Goal: Information Seeking & Learning: Learn about a topic

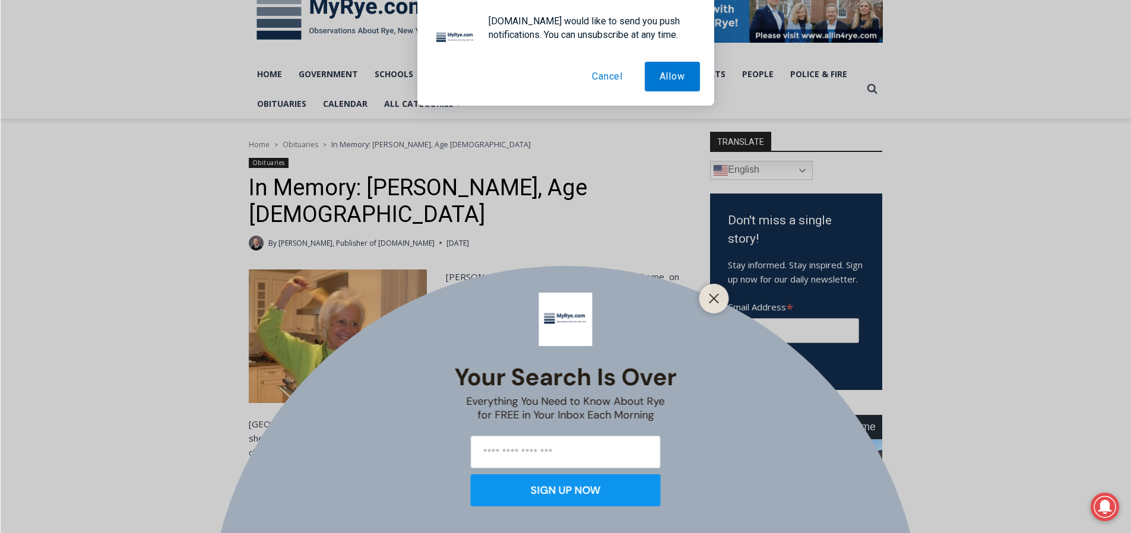
scroll to position [199, 0]
click at [714, 297] on line "Close" at bounding box center [713, 298] width 8 height 8
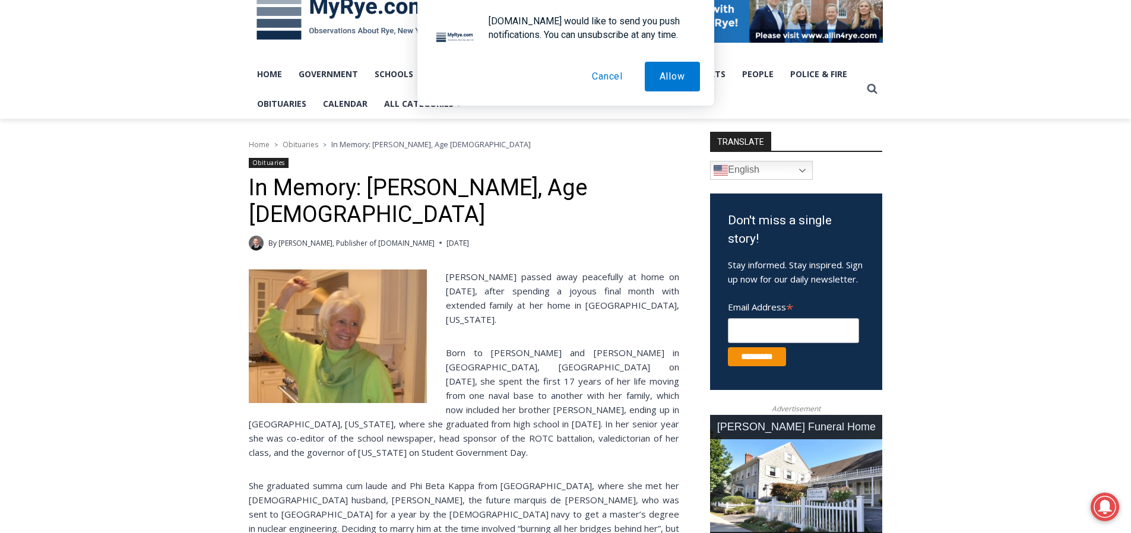
click at [601, 82] on button "Cancel" at bounding box center [607, 77] width 61 height 30
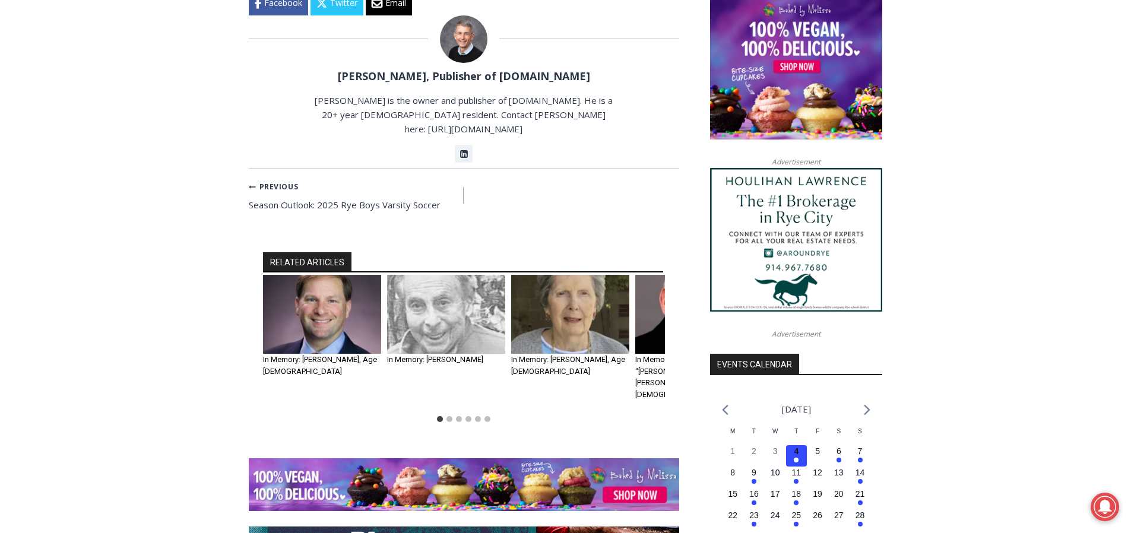
scroll to position [1168, 0]
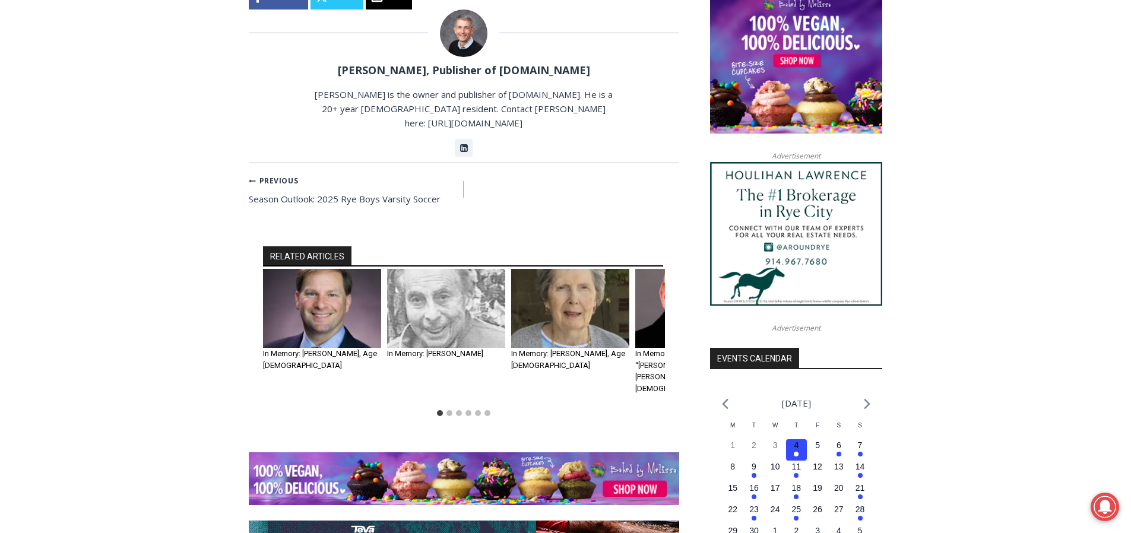
click at [658, 348] on h3 "In Memory: R. A. “Tony” O’Callaghan, Age 85" at bounding box center [694, 371] width 118 height 46
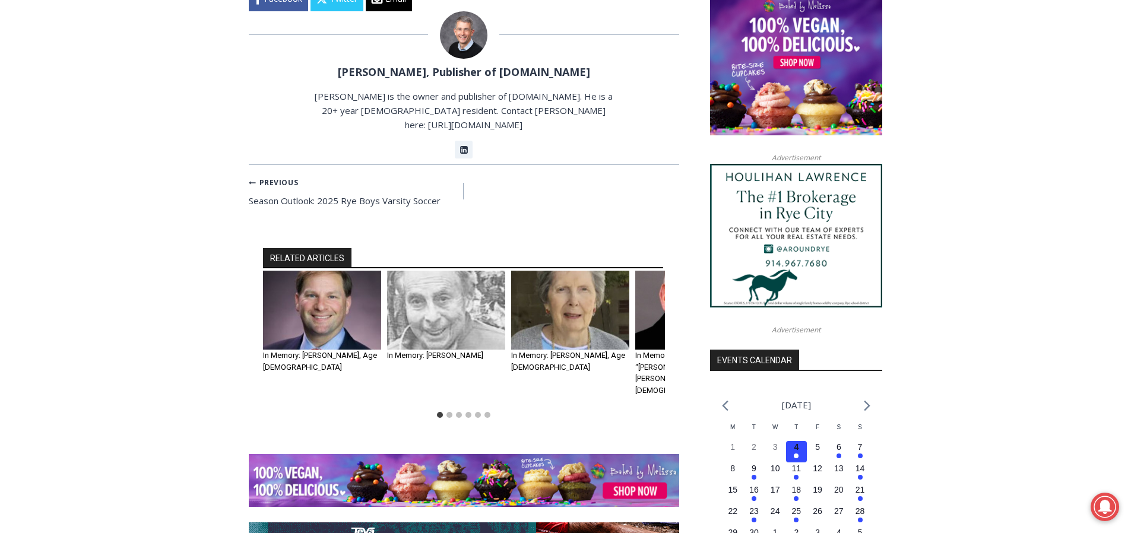
scroll to position [1171, 0]
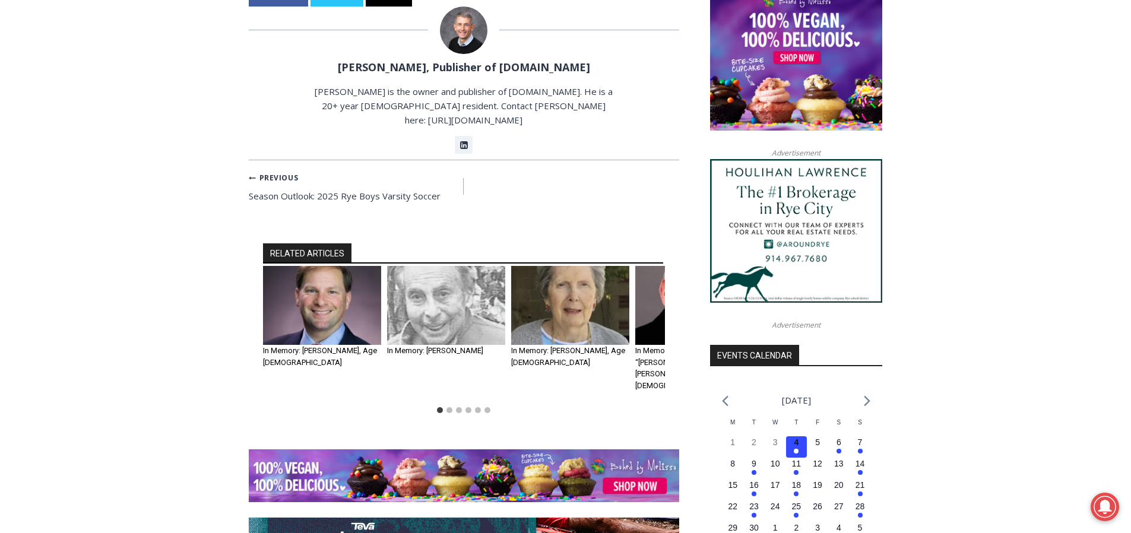
click at [649, 266] on img "4 of 6" at bounding box center [694, 305] width 118 height 79
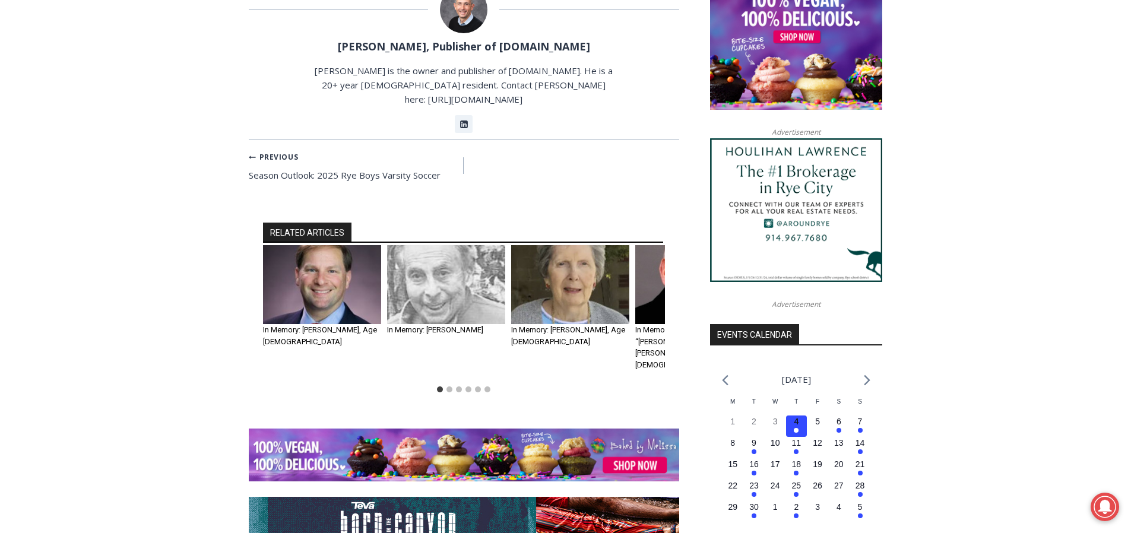
scroll to position [1193, 0]
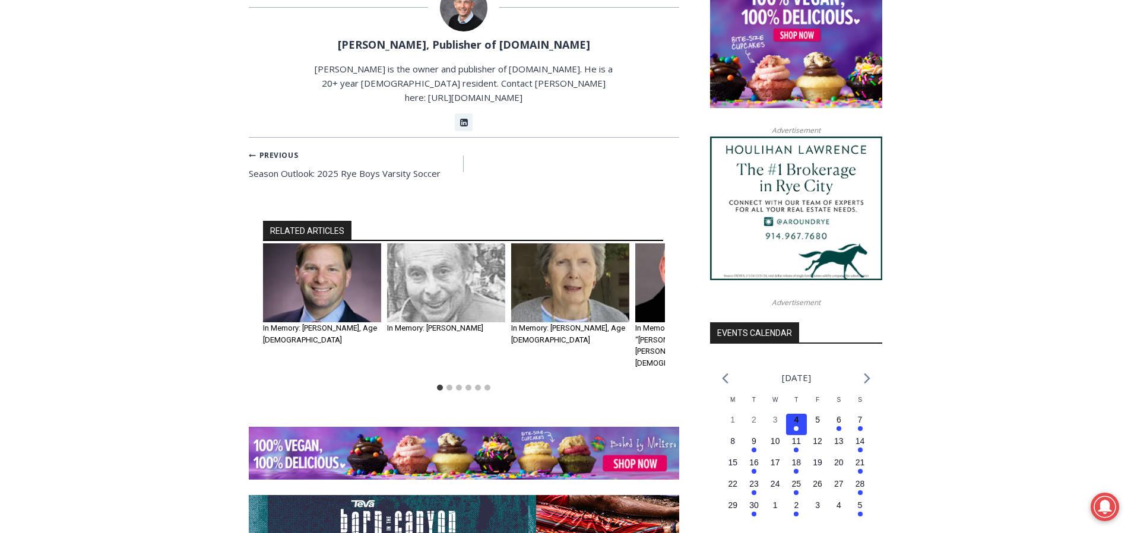
click at [642, 243] on img "4 of 6" at bounding box center [694, 282] width 118 height 79
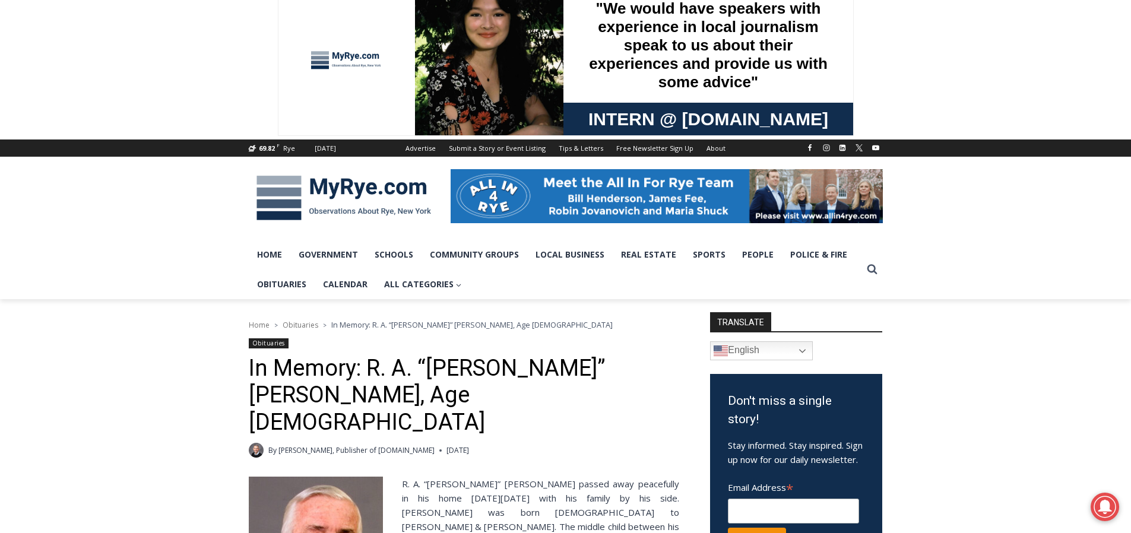
scroll to position [19, 0]
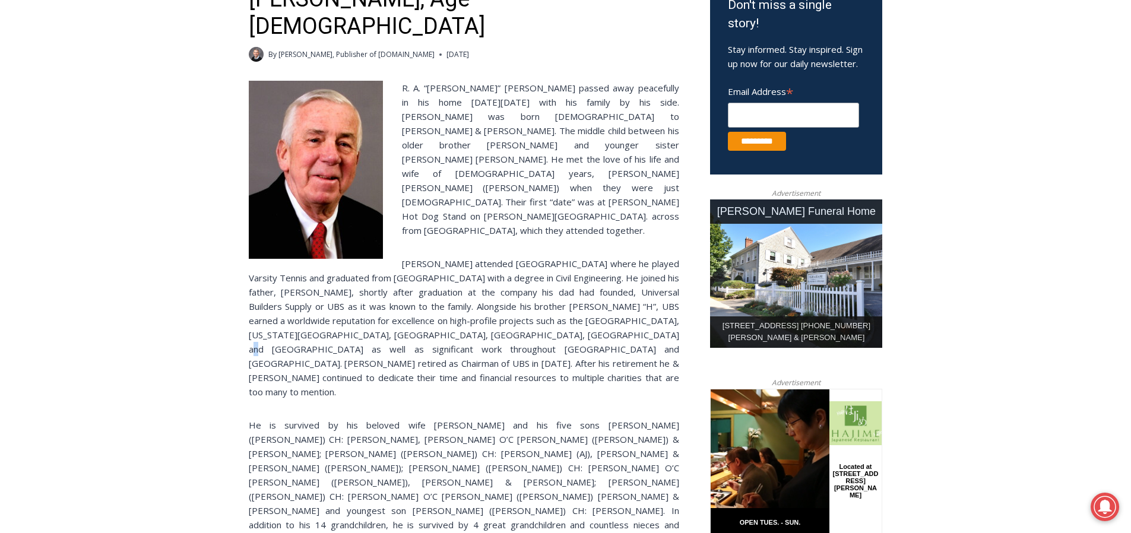
click at [652, 278] on p "Tony attended Duke University where he played Varsity Tennis and graduated from…" at bounding box center [464, 327] width 430 height 142
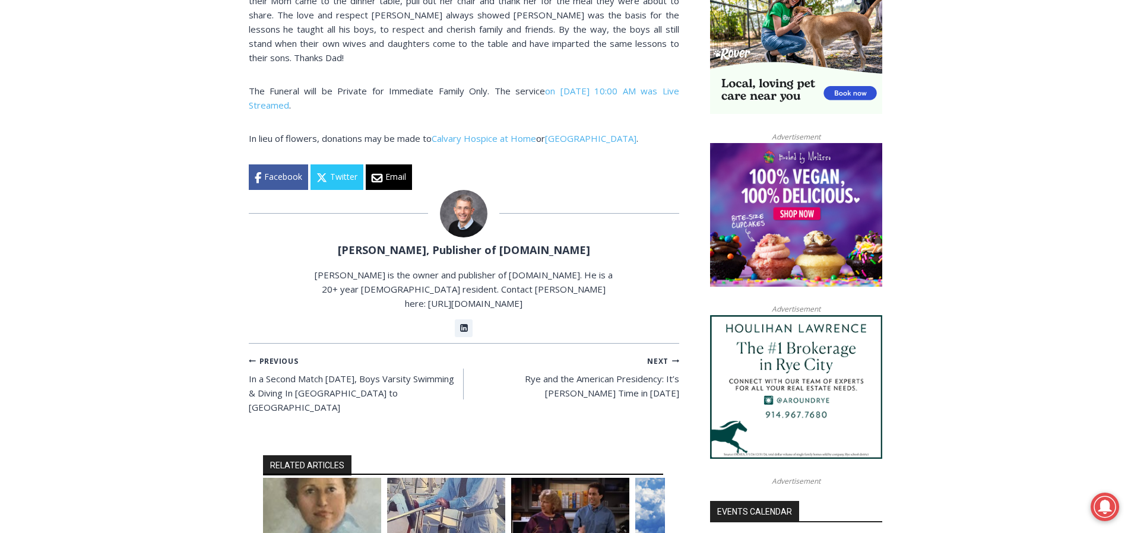
scroll to position [1020, 0]
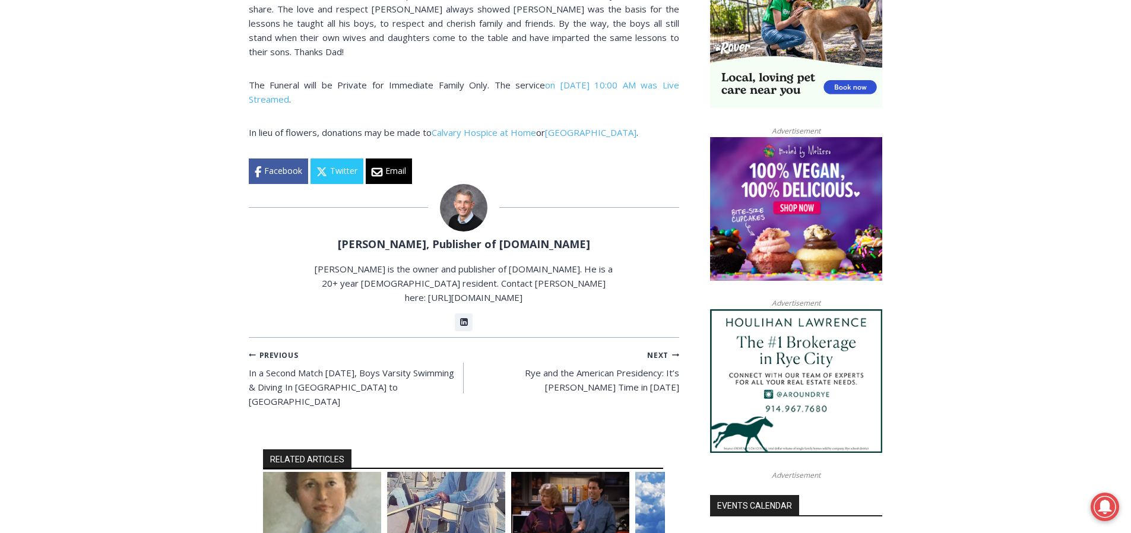
click at [641, 472] on img "4 of 6" at bounding box center [694, 511] width 118 height 79
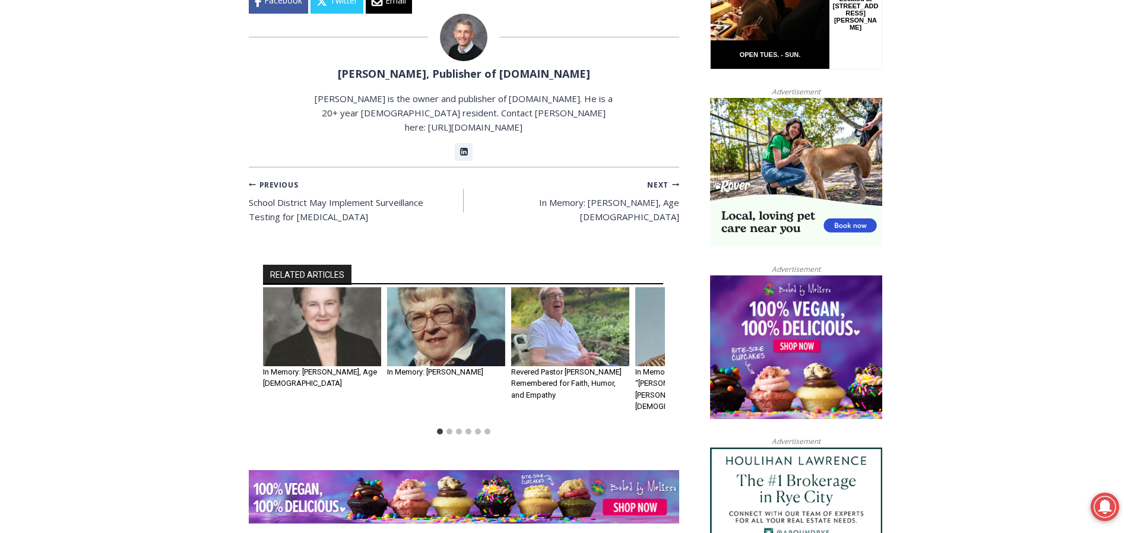
scroll to position [882, 0]
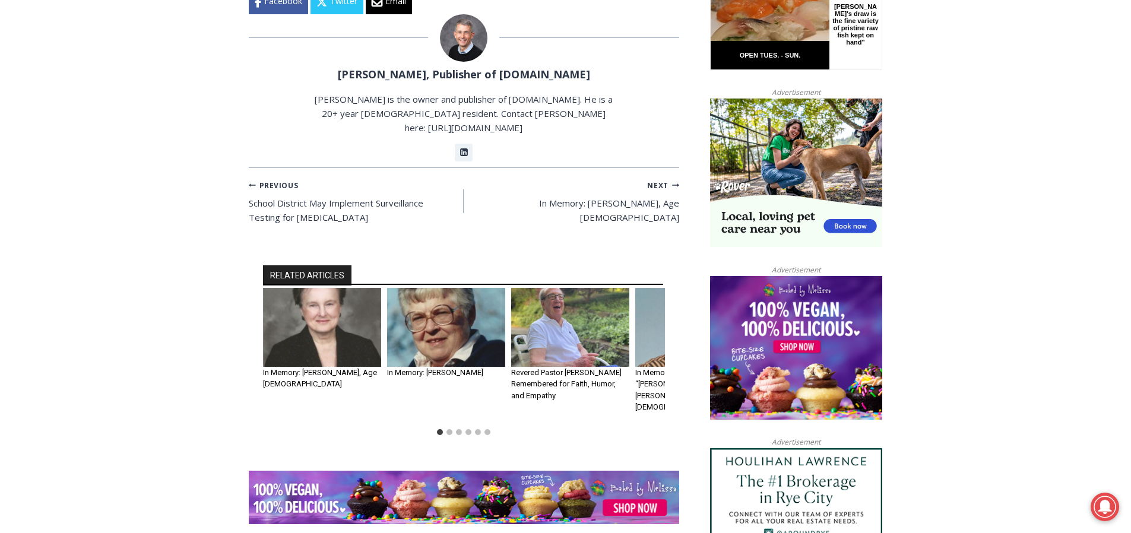
click at [649, 288] on img "4 of 6" at bounding box center [694, 327] width 118 height 79
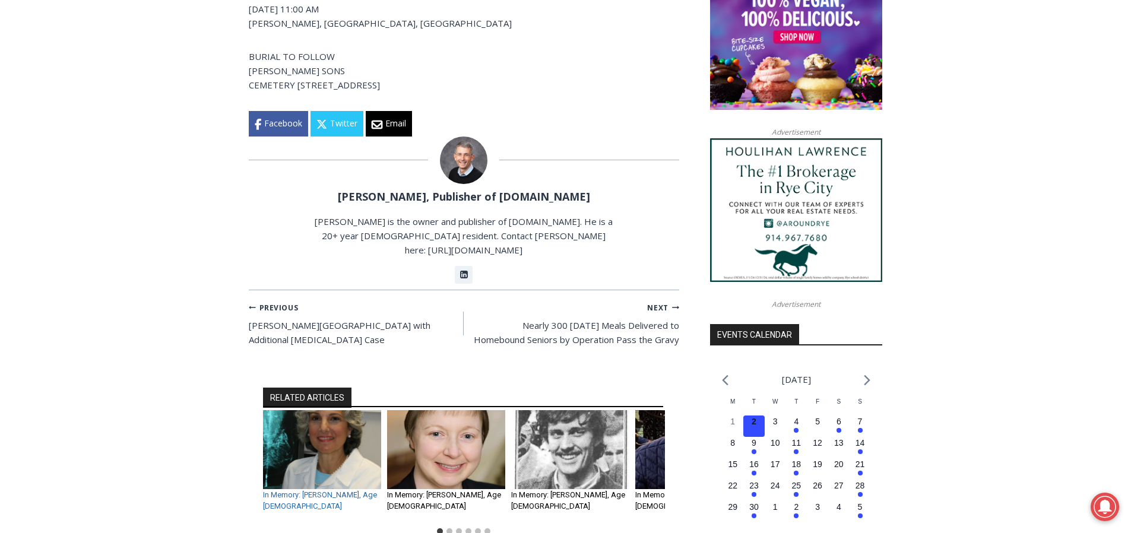
scroll to position [1191, 1]
click at [335, 490] on link "In Memory: [PERSON_NAME], Age [DEMOGRAPHIC_DATA]" at bounding box center [320, 500] width 114 height 21
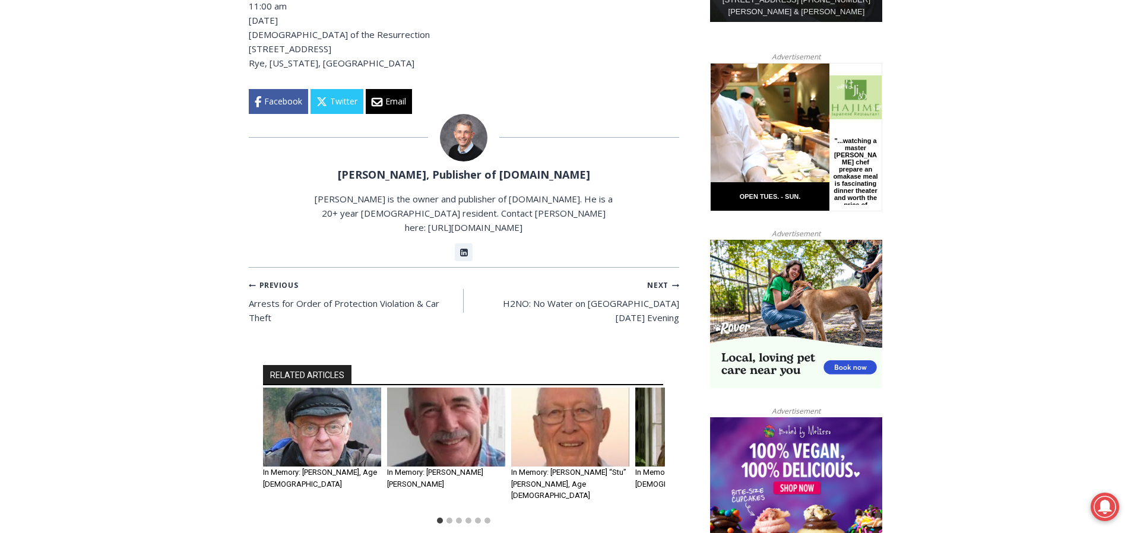
scroll to position [740, 1]
click at [647, 420] on img "4 of 6" at bounding box center [694, 427] width 118 height 79
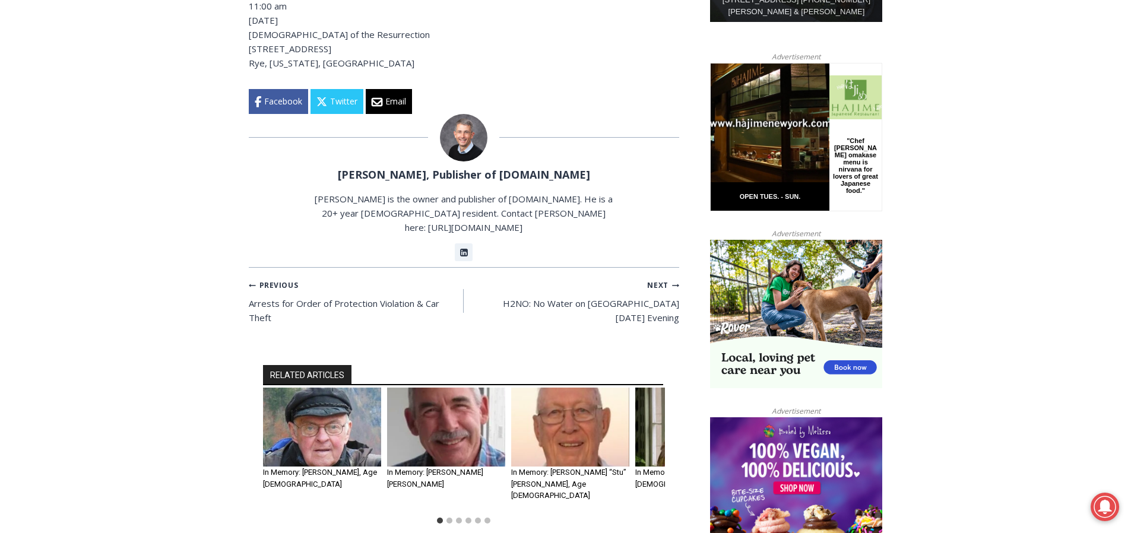
click at [658, 416] on img "4 of 6" at bounding box center [694, 427] width 118 height 79
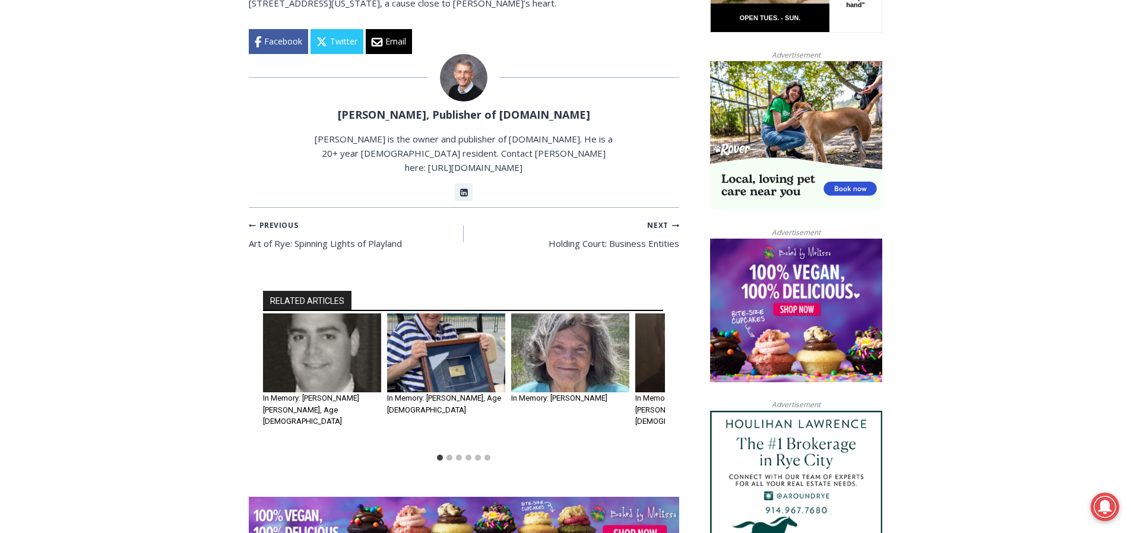
scroll to position [918, 0]
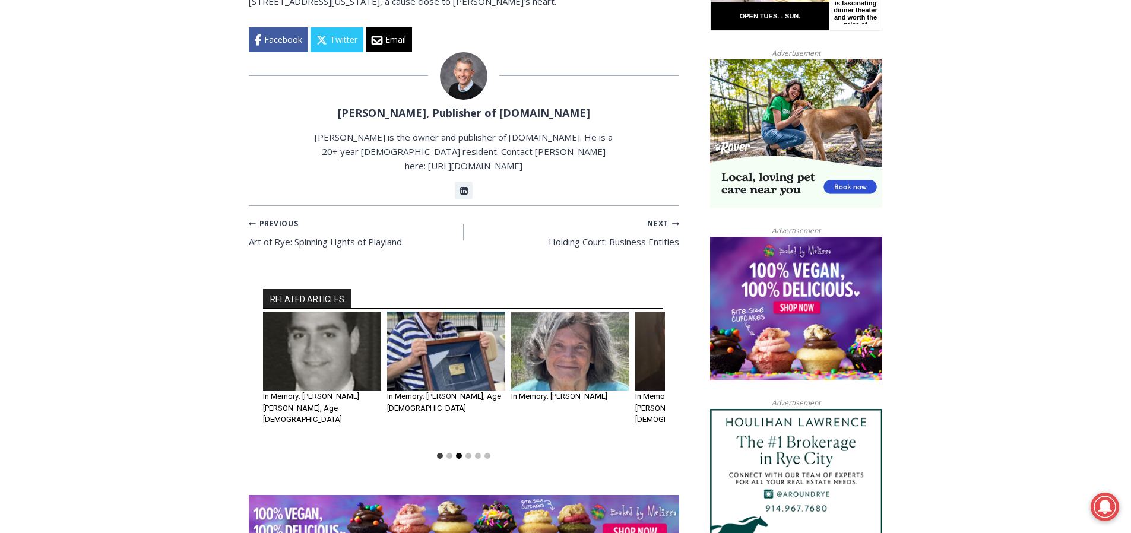
click at [458, 453] on button "Go to slide 3" at bounding box center [459, 456] width 6 height 6
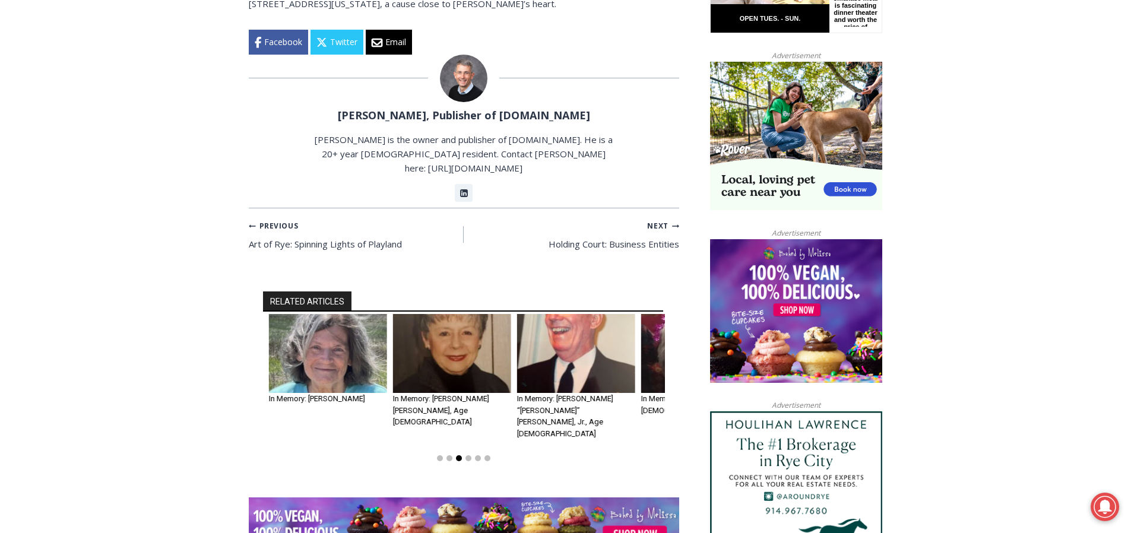
scroll to position [919, 1]
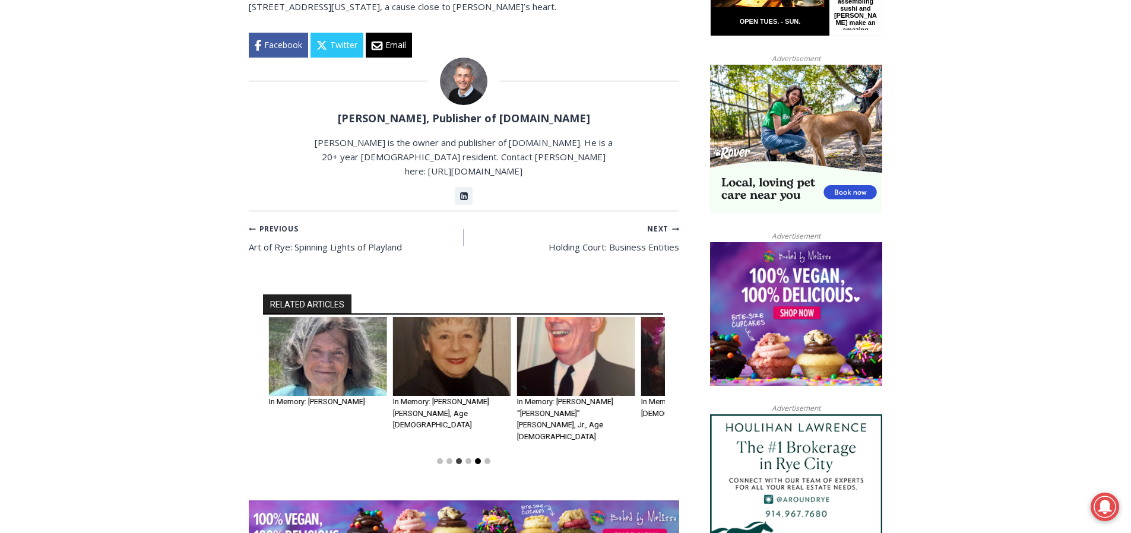
click at [478, 458] on button "Go to slide 5" at bounding box center [478, 461] width 6 height 6
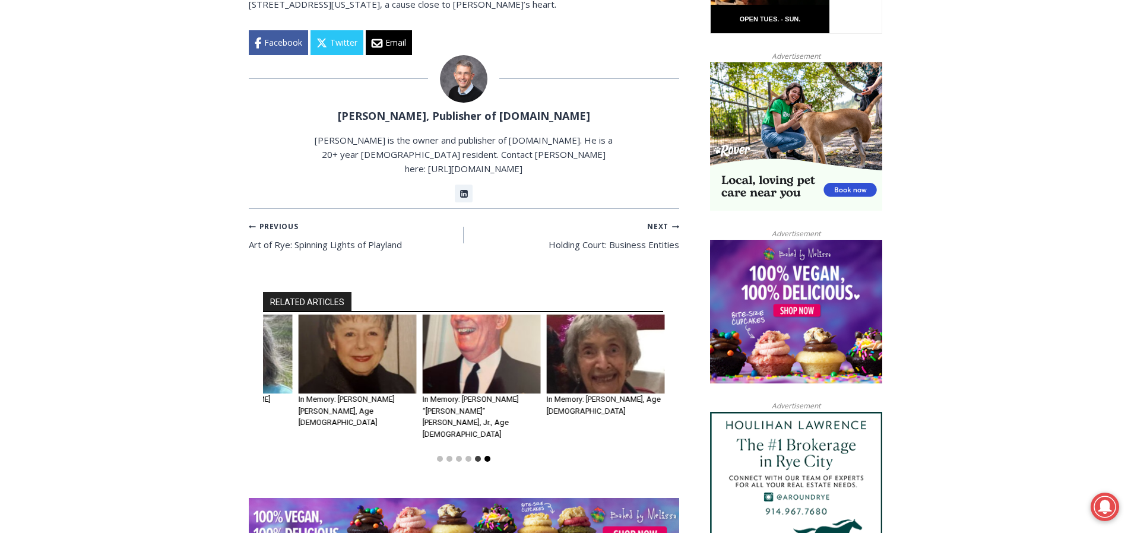
click at [484, 454] on li "Select a slide to show" at bounding box center [487, 458] width 9 height 9
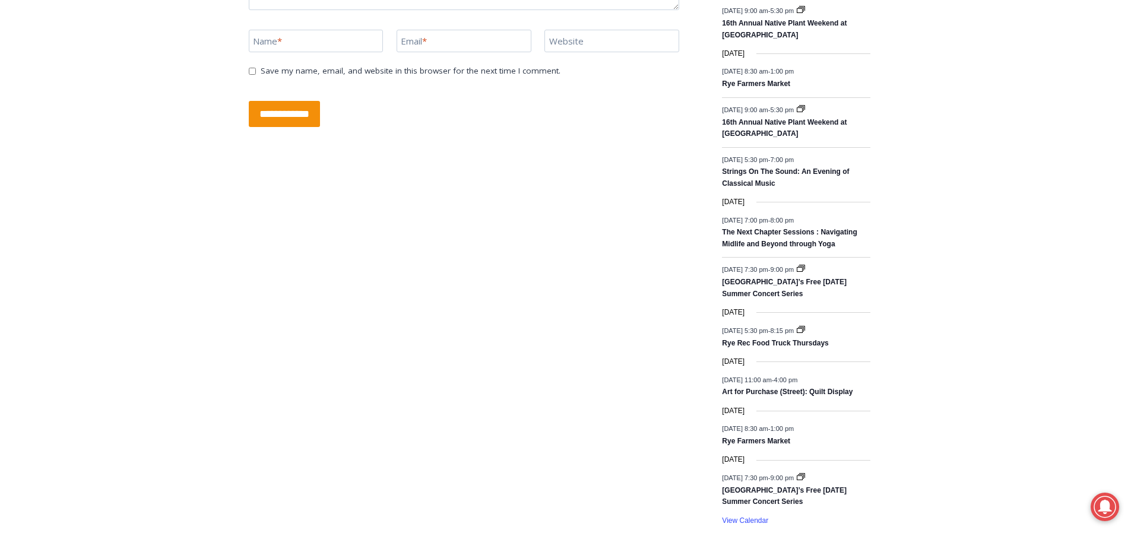
scroll to position [1736, 0]
